Goal: Task Accomplishment & Management: Manage account settings

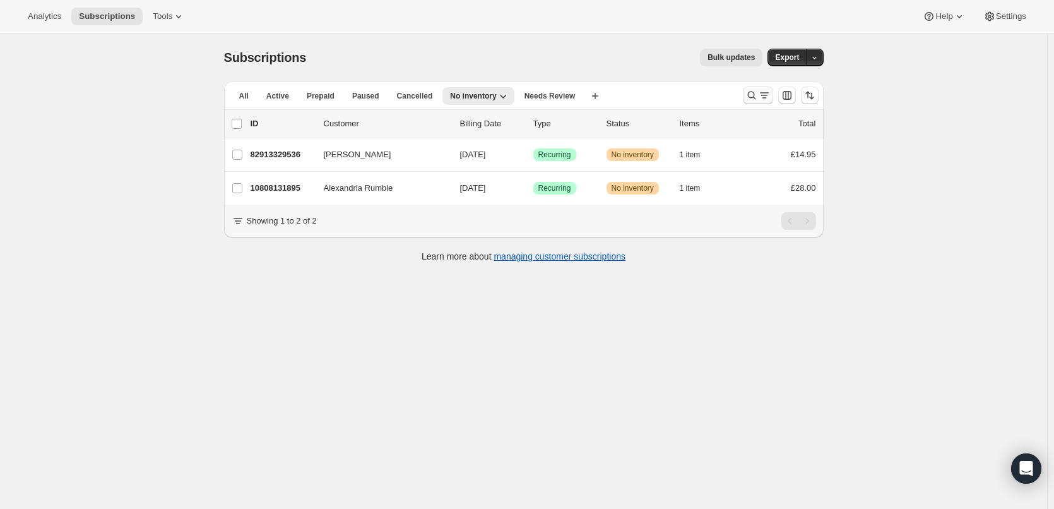
click at [758, 92] on icon "Search and filter results" at bounding box center [752, 95] width 13 height 13
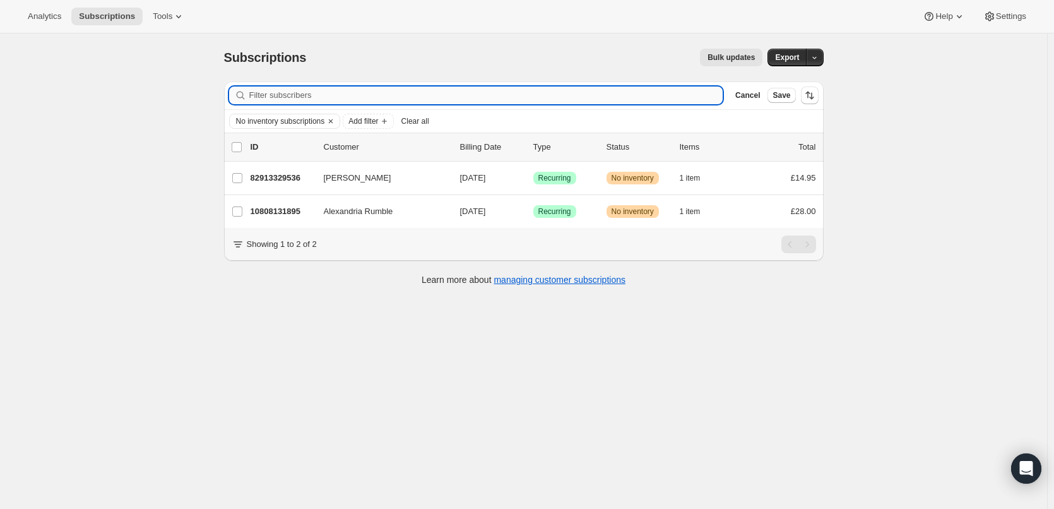
click at [703, 95] on input "Filter subscribers" at bounding box center [486, 95] width 474 height 18
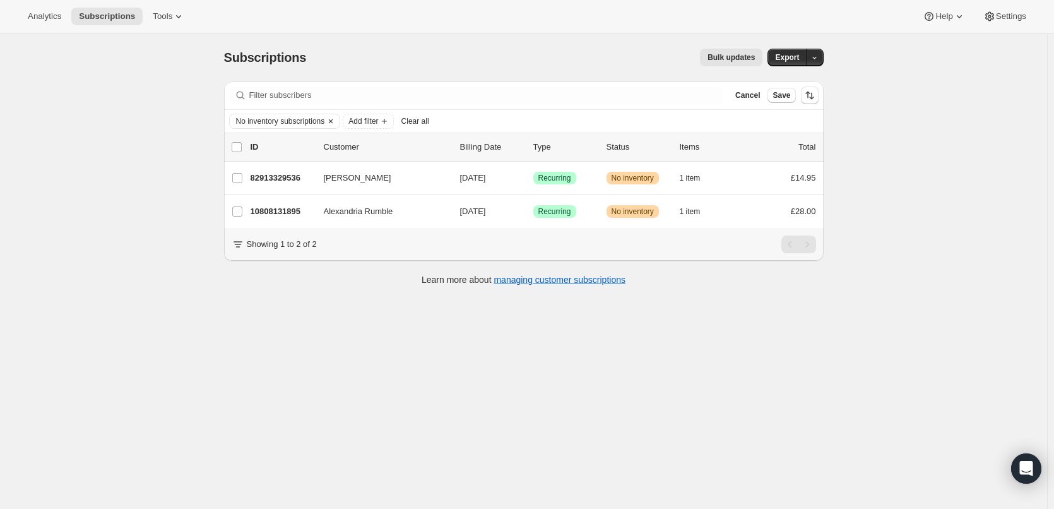
click at [335, 119] on icon "Clear" at bounding box center [331, 121] width 10 height 10
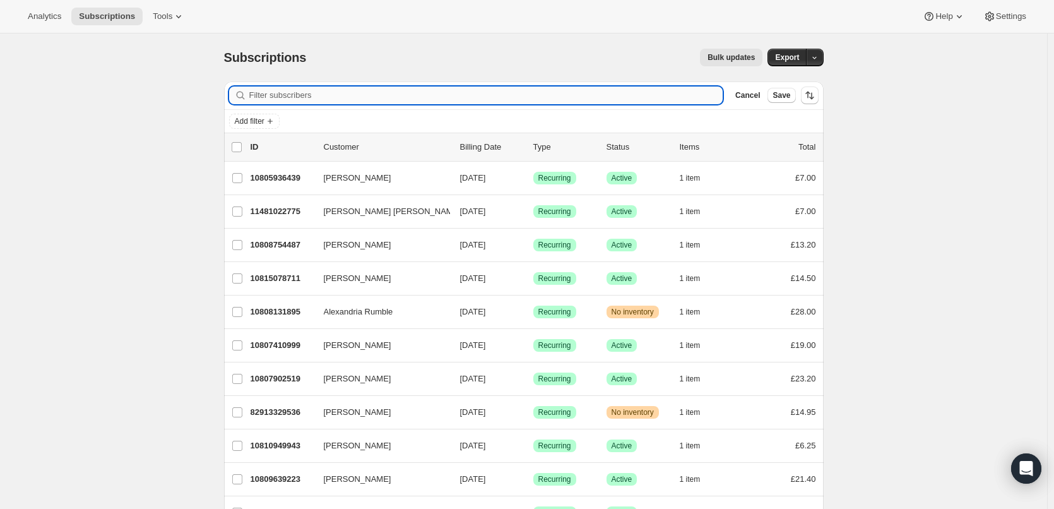
click at [306, 93] on input "Filter subscribers" at bounding box center [486, 95] width 474 height 18
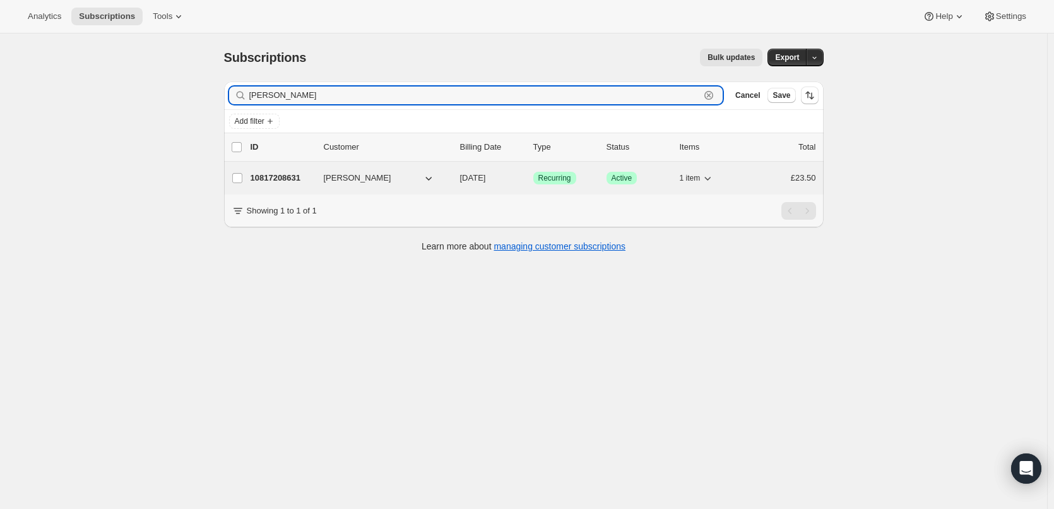
type input "[PERSON_NAME]"
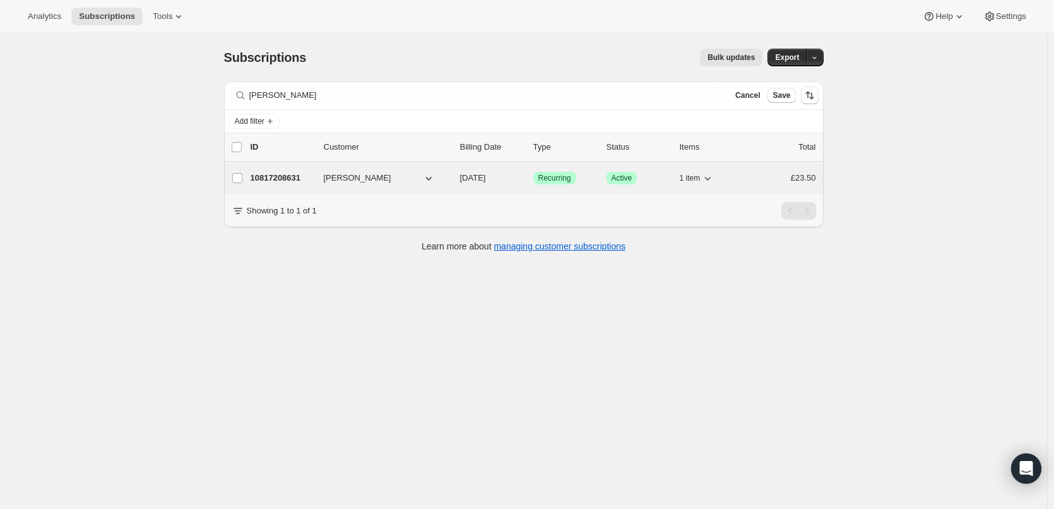
click at [289, 176] on p "10817208631" at bounding box center [282, 178] width 63 height 13
